Goal: Task Accomplishment & Management: Manage account settings

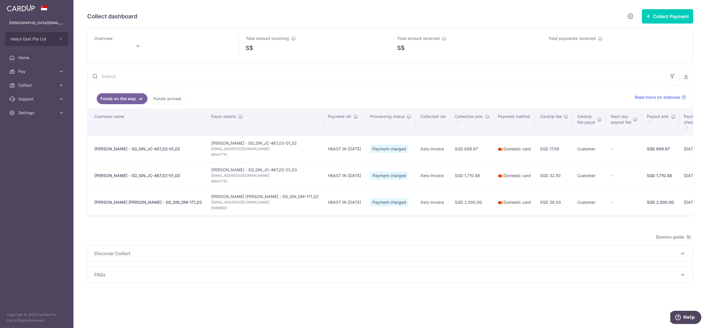
type input "[DATE]"
click at [38, 111] on span "Settings" at bounding box center [37, 113] width 38 height 6
click at [33, 141] on span "Logout" at bounding box center [37, 140] width 38 height 6
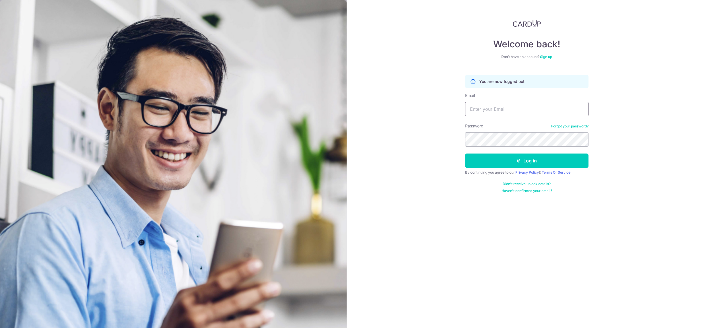
click at [508, 107] on input "Email" at bounding box center [526, 109] width 123 height 14
click at [520, 106] on input "Email" at bounding box center [526, 109] width 123 height 14
paste input "[DEMOGRAPHIC_DATA][EMAIL_ADDRESS][DOMAIN_NAME]"
type input "[DEMOGRAPHIC_DATA][EMAIL_ADDRESS][DOMAIN_NAME]"
click at [465, 154] on button "Log in" at bounding box center [526, 161] width 123 height 14
